Goal: Use online tool/utility: Use online tool/utility

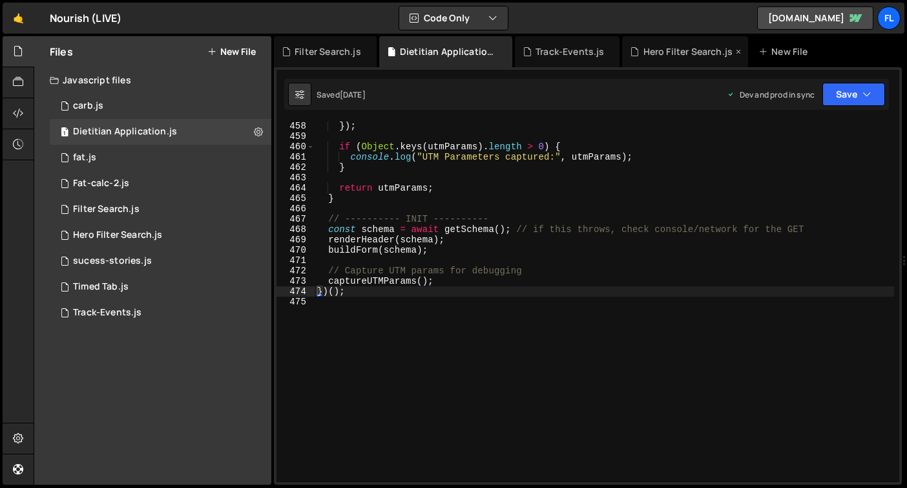
scroll to position [4725, 0]
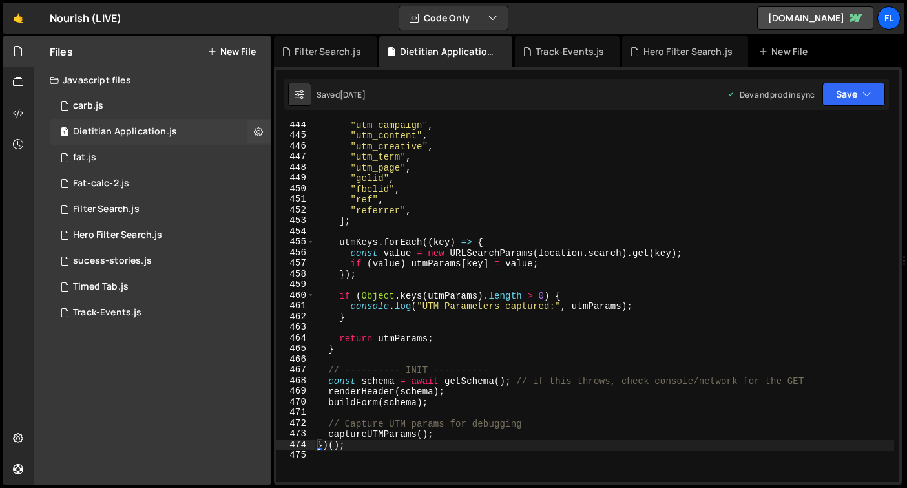
click at [147, 134] on div "Dietitian Application.js" at bounding box center [125, 132] width 104 height 12
click at [570, 257] on div ""utm_campaign" , "utm_content" , "utm_creative" , "utm_term" , "utm_page" , "gc…" at bounding box center [605, 311] width 580 height 382
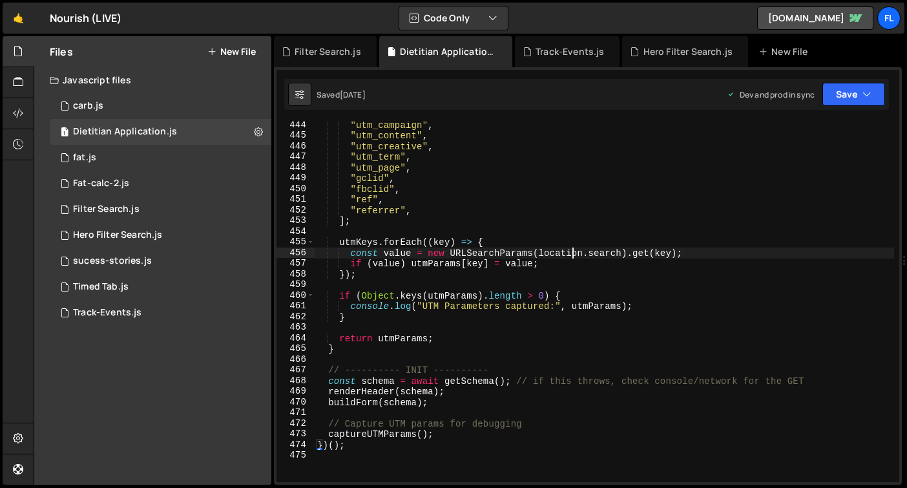
type textarea "})();"
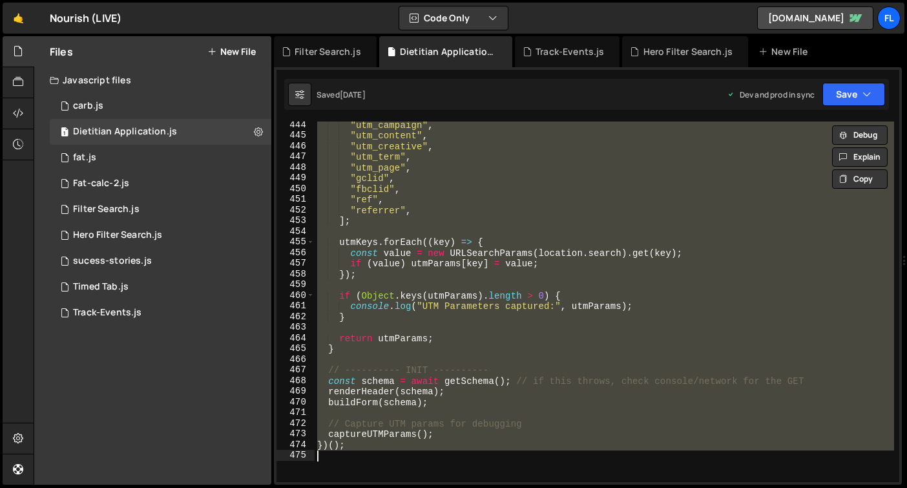
paste textarea
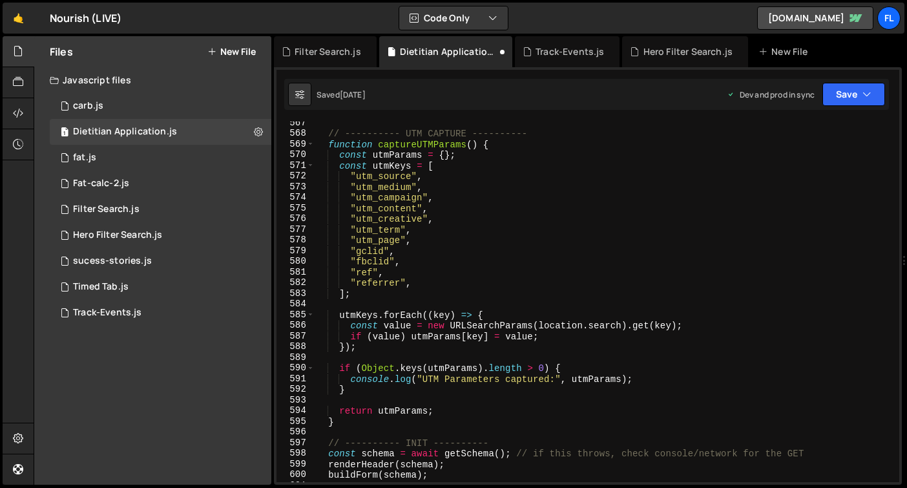
scroll to position [6044, 0]
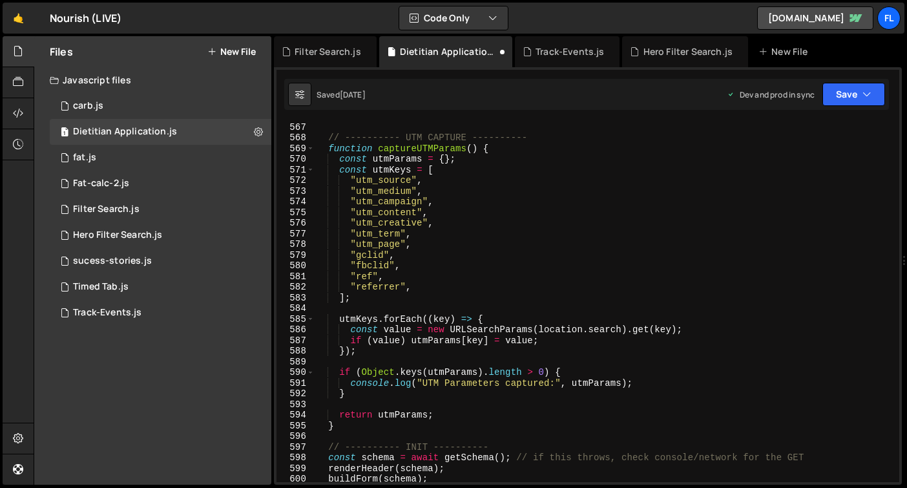
click at [578, 273] on div "} // ---------- UTM CAPTURE ---------- function captureUTMParams ( ) { const ut…" at bounding box center [605, 302] width 580 height 382
click at [683, 205] on div "} // ---------- UTM CAPTURE ---------- function captureUTMParams ( ) { const ut…" at bounding box center [605, 302] width 580 height 382
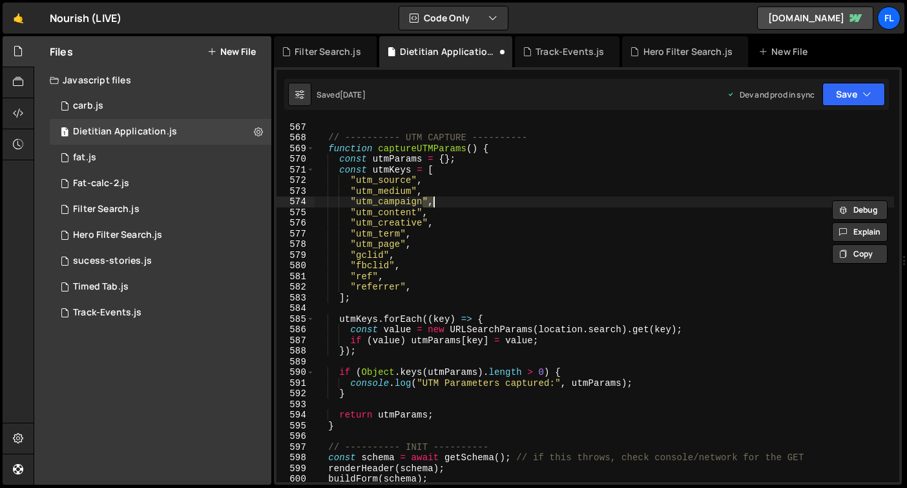
click at [575, 277] on div "} // ---------- UTM CAPTURE ---------- function captureUTMParams ( ) { const ut…" at bounding box center [605, 302] width 580 height 382
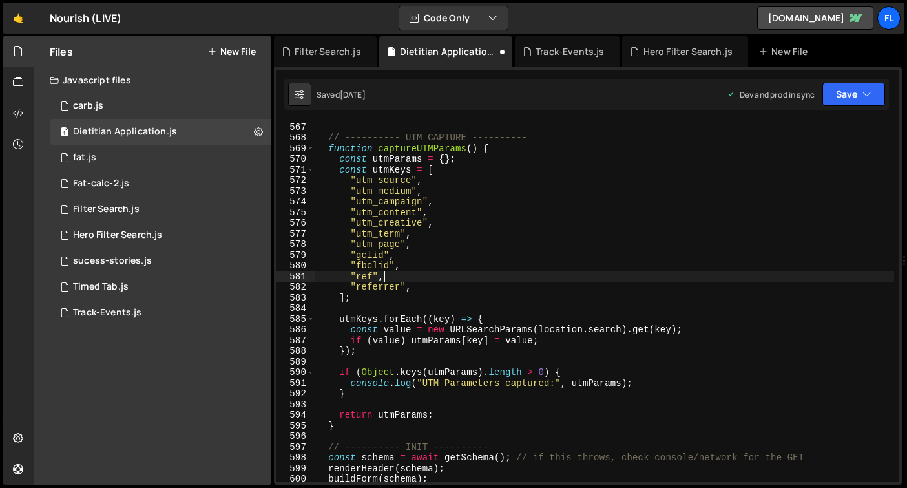
type textarea "})();"
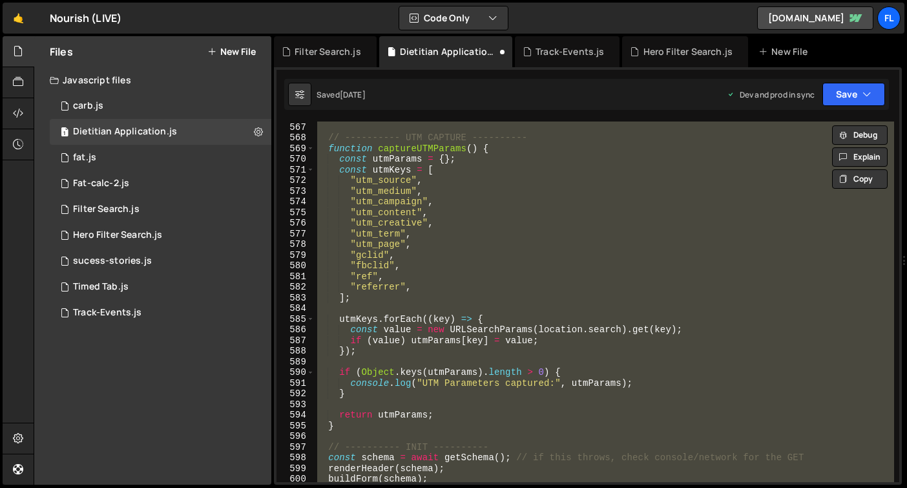
paste textarea
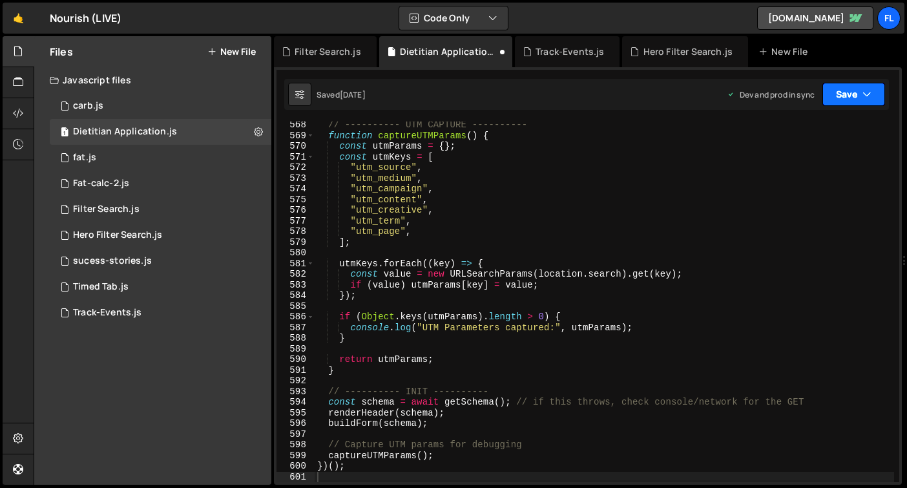
click at [841, 100] on button "Save" at bounding box center [854, 94] width 63 height 23
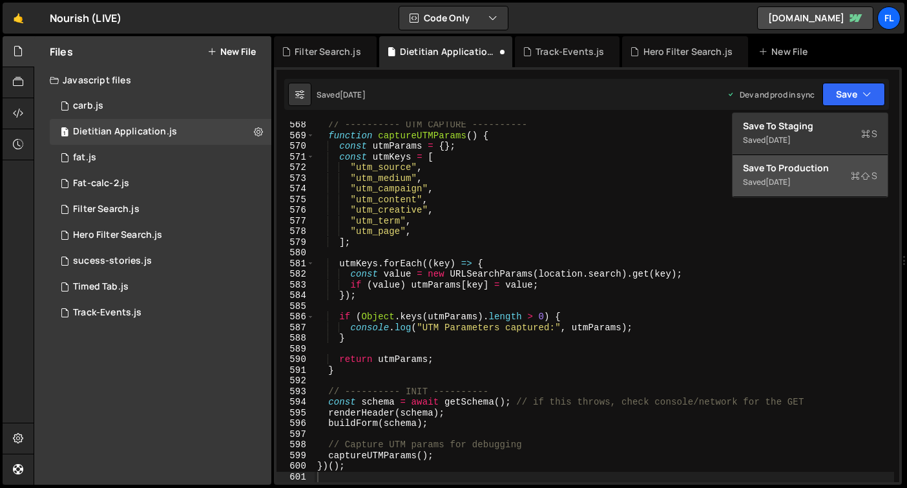
click at [820, 173] on div "Save to Production S" at bounding box center [810, 168] width 134 height 13
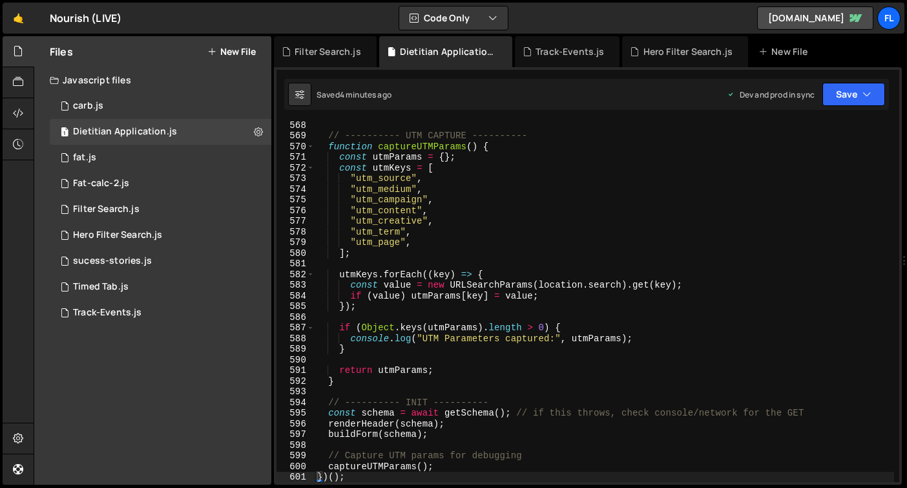
click at [504, 139] on div "// ---------- UTM CAPTURE ---------- function captureUTMParams ( ) { const utmP…" at bounding box center [605, 311] width 580 height 382
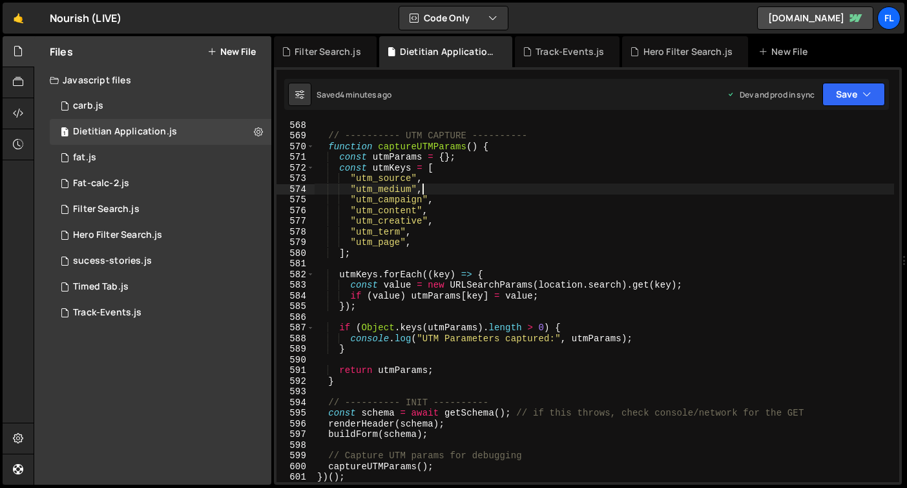
click at [527, 192] on div "// ---------- UTM CAPTURE ---------- function captureUTMParams ( ) { const utmP…" at bounding box center [605, 311] width 580 height 382
type textarea "})();"
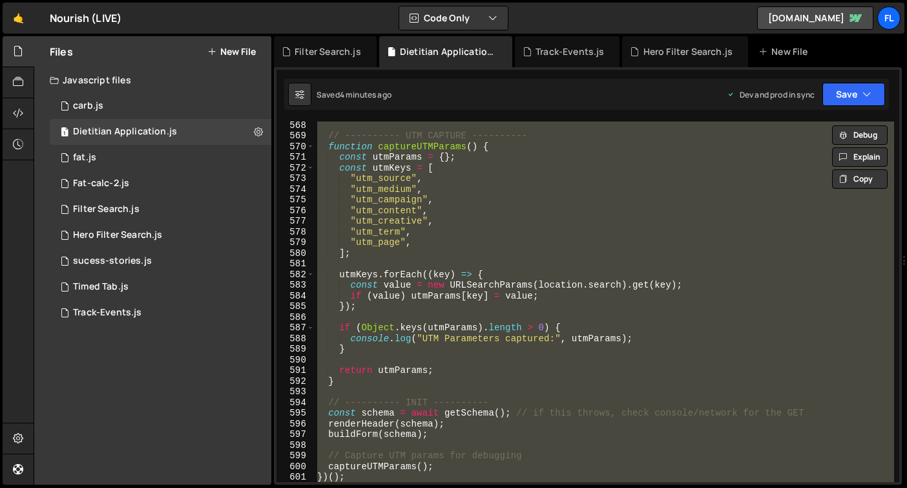
paste textarea
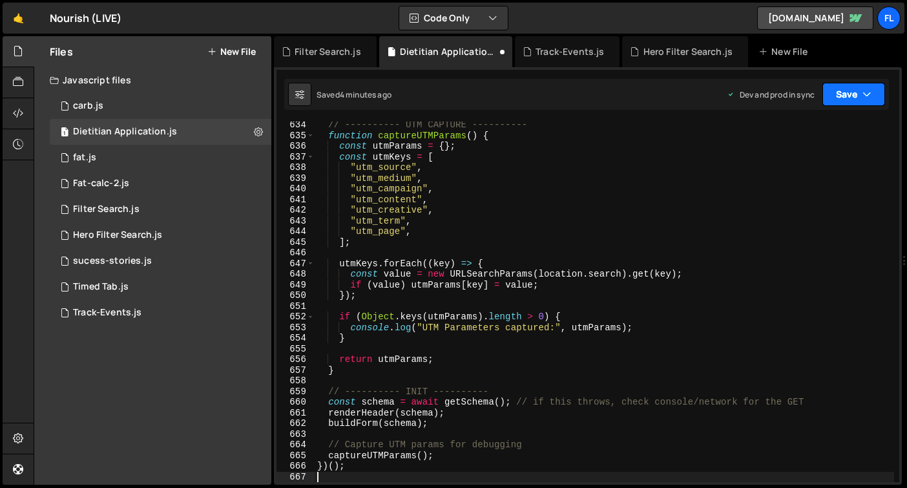
click at [861, 90] on button "Save" at bounding box center [854, 94] width 63 height 23
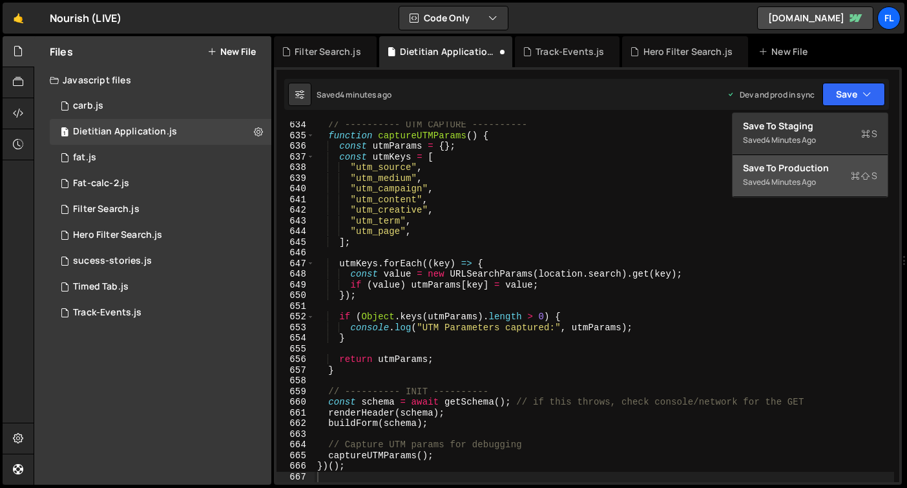
click at [821, 169] on div "Save to Production S" at bounding box center [810, 168] width 134 height 13
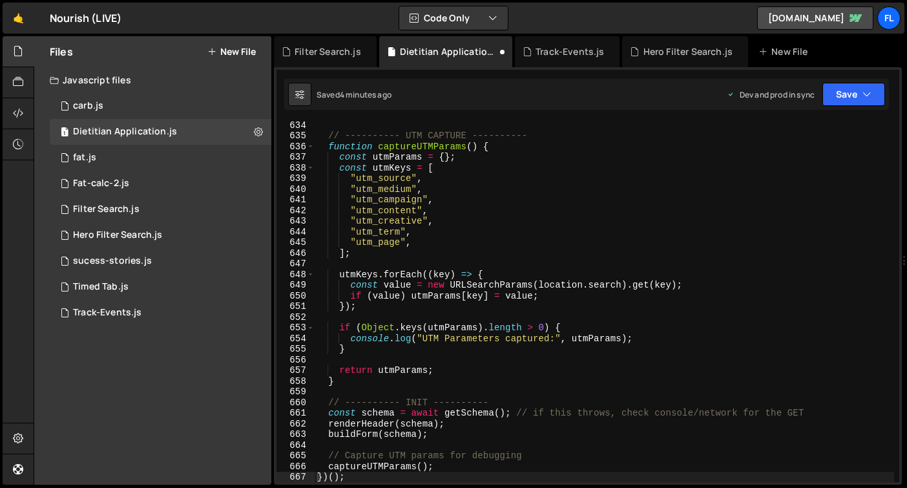
scroll to position [6750, 0]
type textarea ""utm_term","
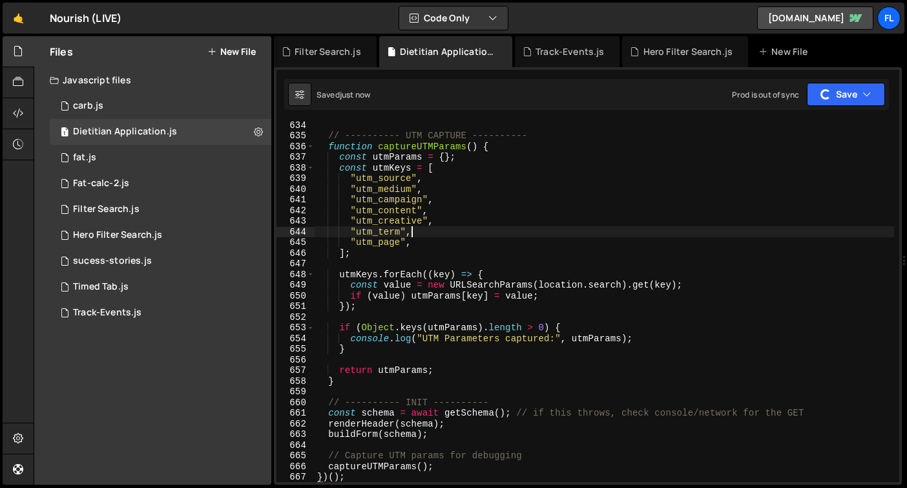
drag, startPoint x: 693, startPoint y: 229, endPoint x: 694, endPoint y: 209, distance: 20.7
click at [693, 229] on div "// ---------- UTM CAPTURE ---------- function captureUTMParams ( ) { const utmP…" at bounding box center [605, 311] width 580 height 382
